Goal: Task Accomplishment & Management: Use online tool/utility

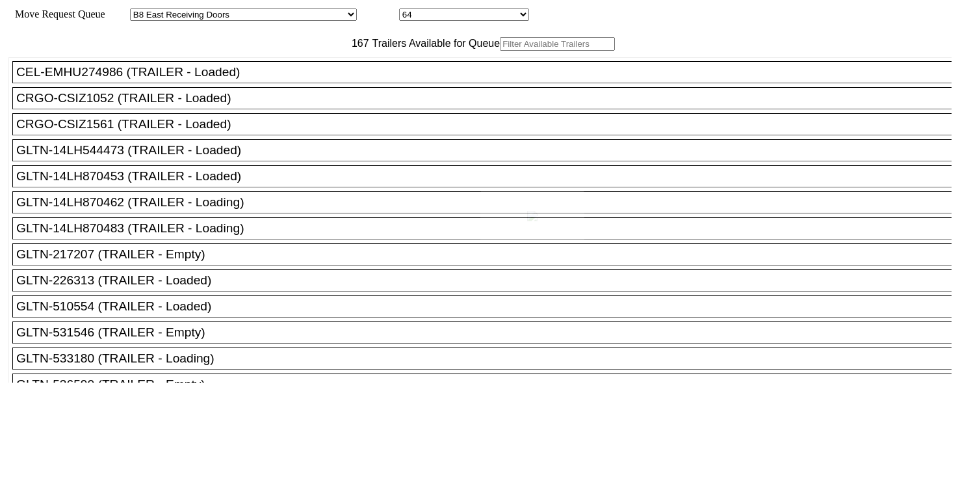
select select "536"
select select "8232"
click at [500, 51] on input "text" at bounding box center [557, 44] width 115 height 14
paste input "TA229008"
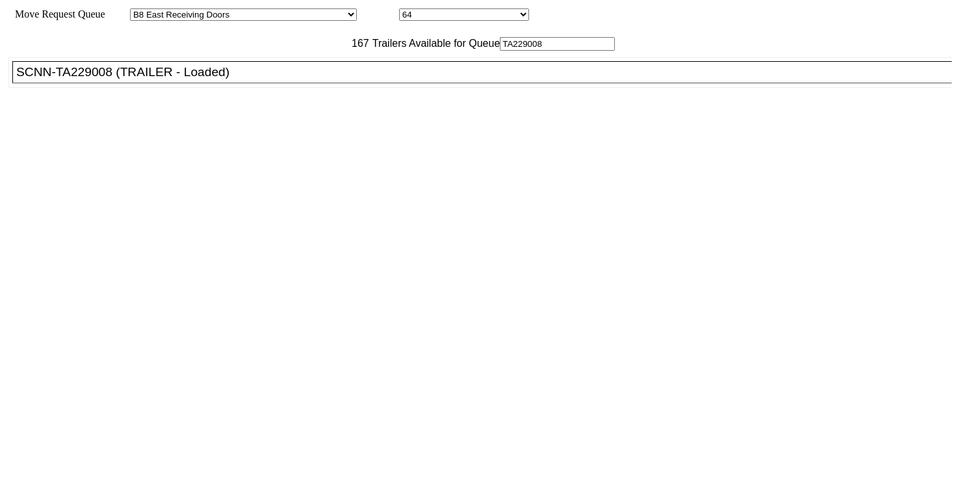
type input "TA229008"
click at [310, 79] on div "SCNN-TA229008 (TRAILER - Loaded)" at bounding box center [487, 72] width 943 height 14
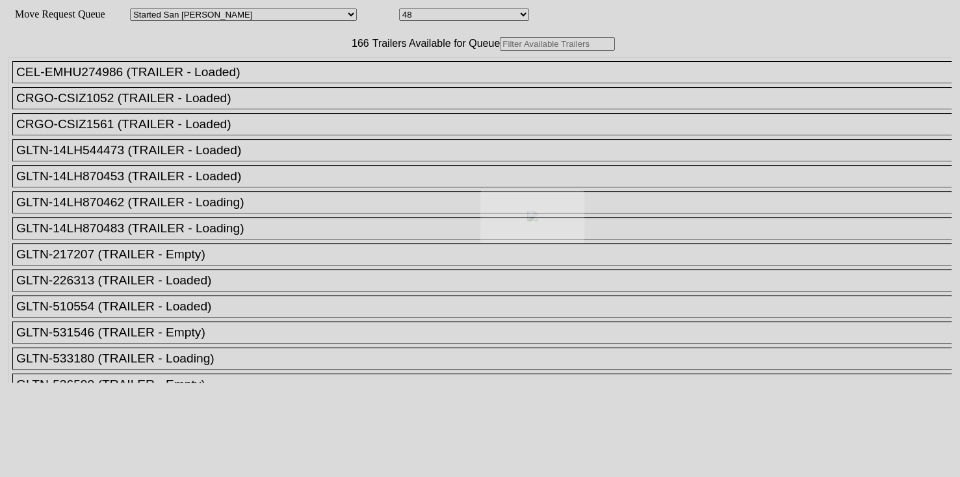
click at [330, 70] on div at bounding box center [480, 238] width 960 height 477
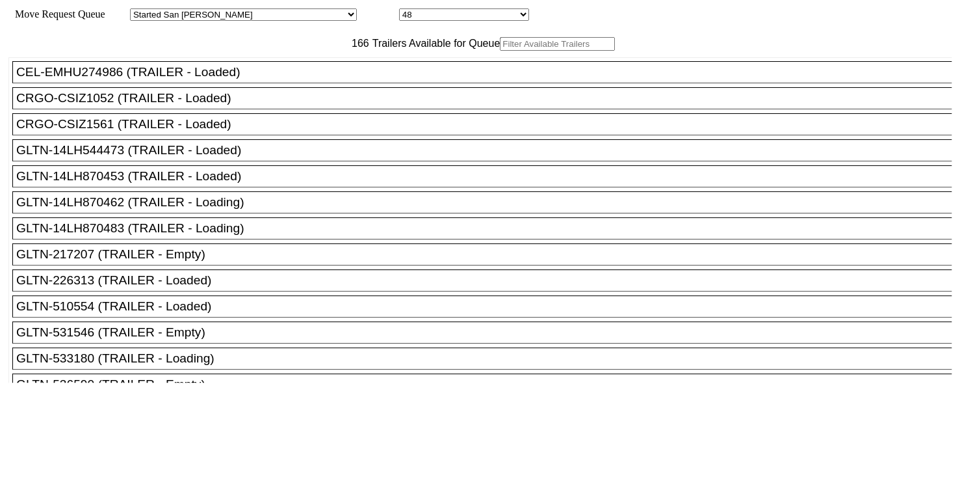
click at [500, 51] on input "text" at bounding box center [557, 44] width 115 height 14
paste input "190214"
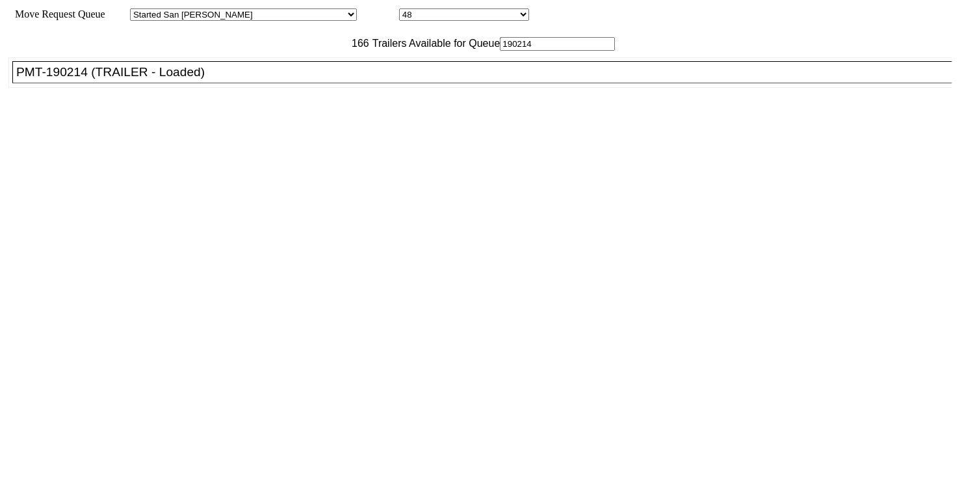
type input "190214"
click at [297, 79] on div "PMT-190214 (TRAILER - Loaded)" at bounding box center [487, 72] width 943 height 14
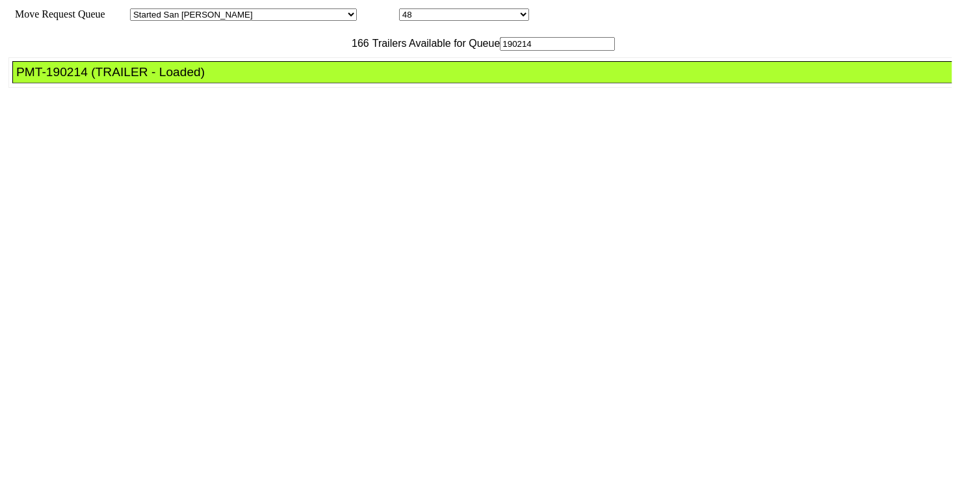
click at [297, 79] on div "PMT-190214 (TRAILER - Loaded)" at bounding box center [487, 72] width 943 height 14
